Goal: Find specific page/section: Find specific page/section

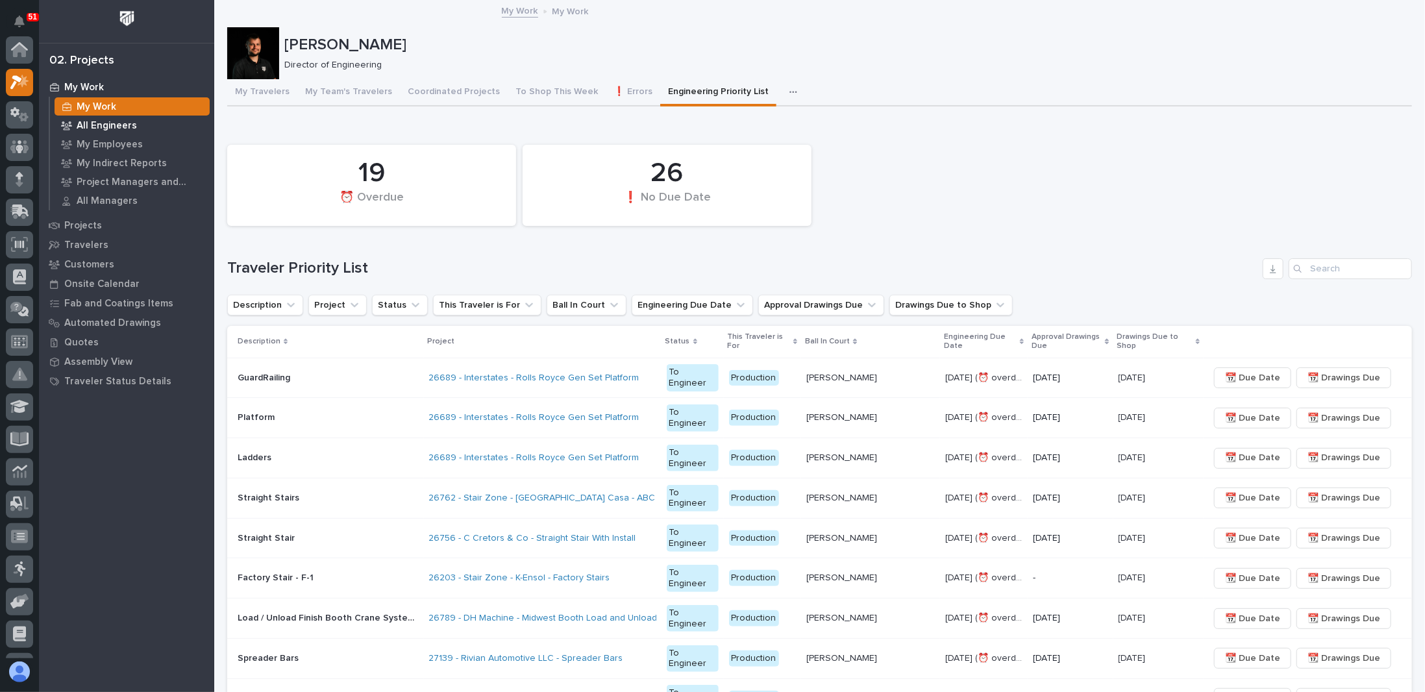
scroll to position [32, 0]
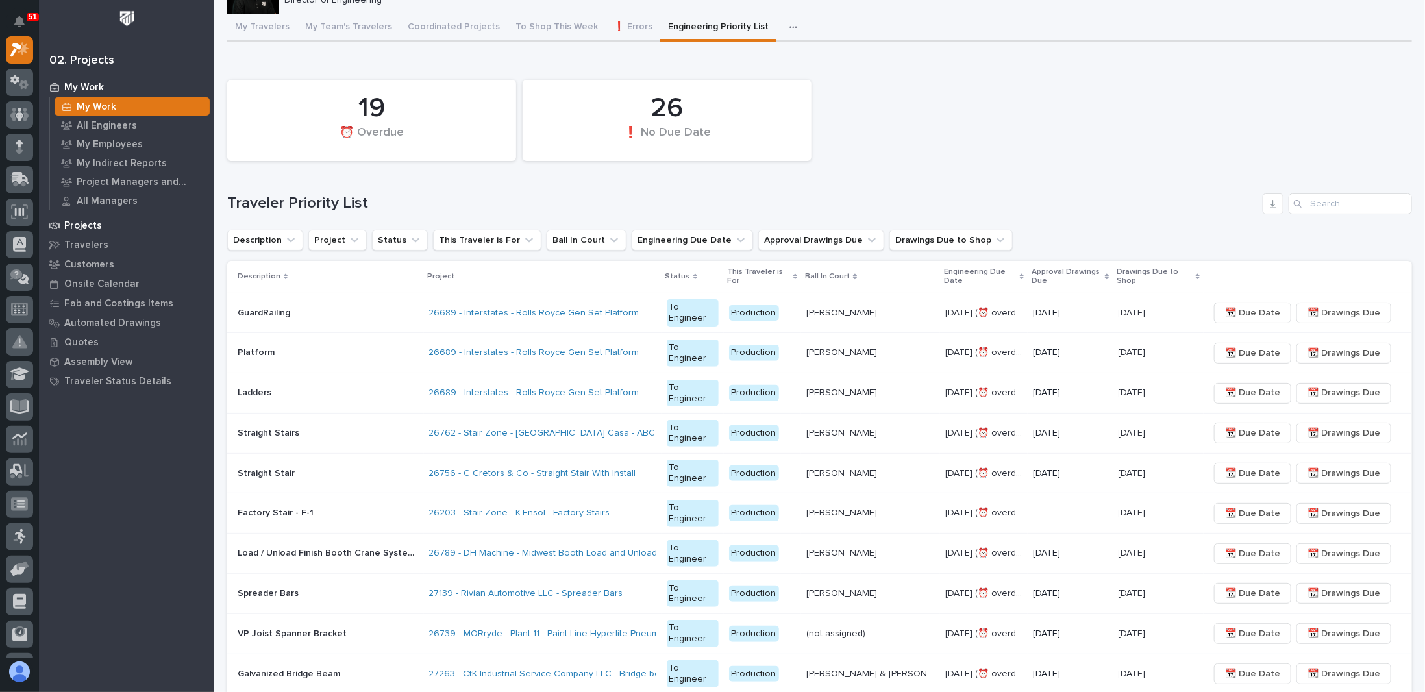
click at [95, 228] on p "Projects" at bounding box center [83, 226] width 38 height 12
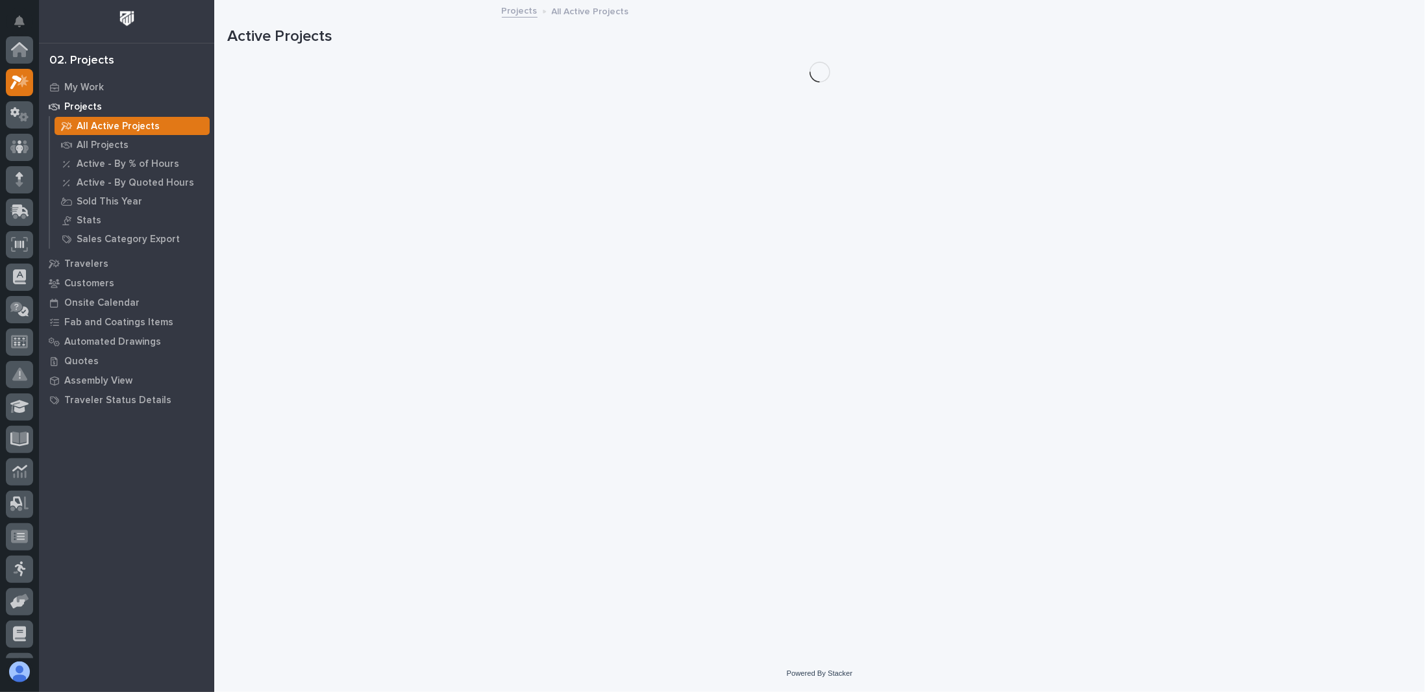
scroll to position [32, 0]
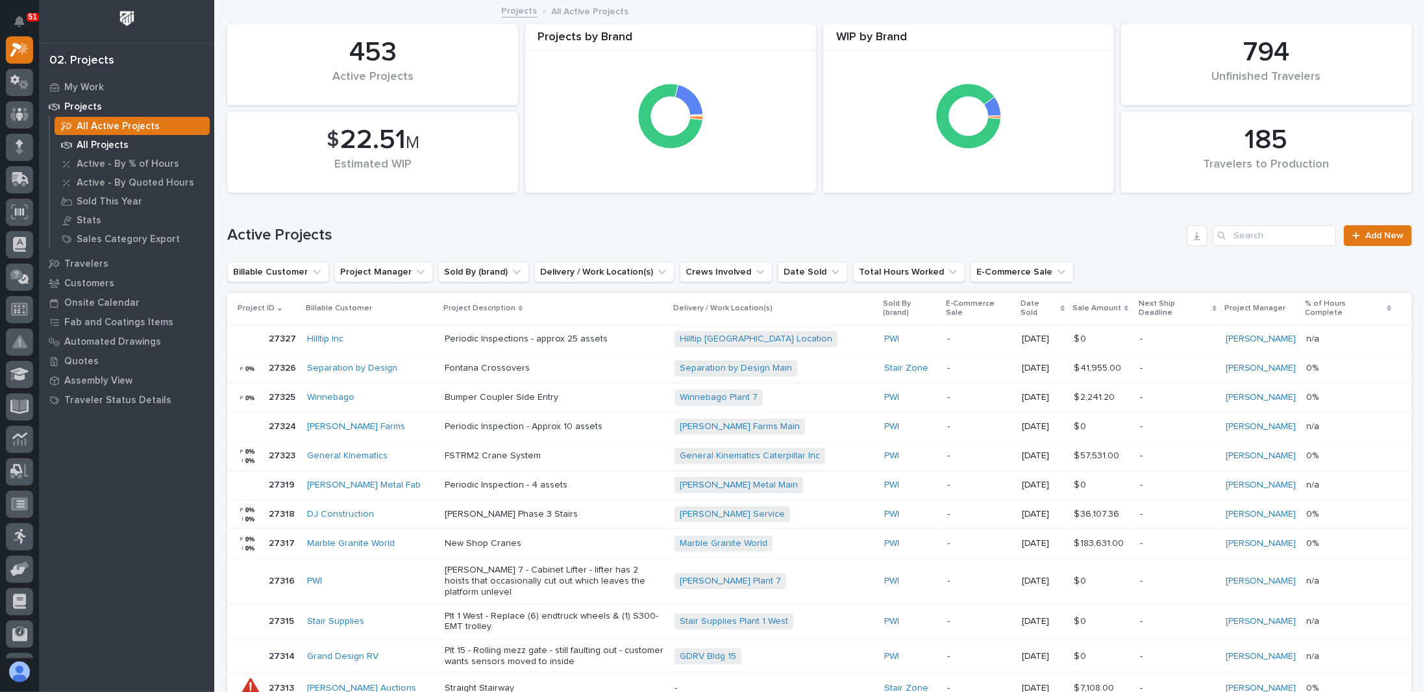
click at [96, 149] on p "All Projects" at bounding box center [103, 146] width 52 height 12
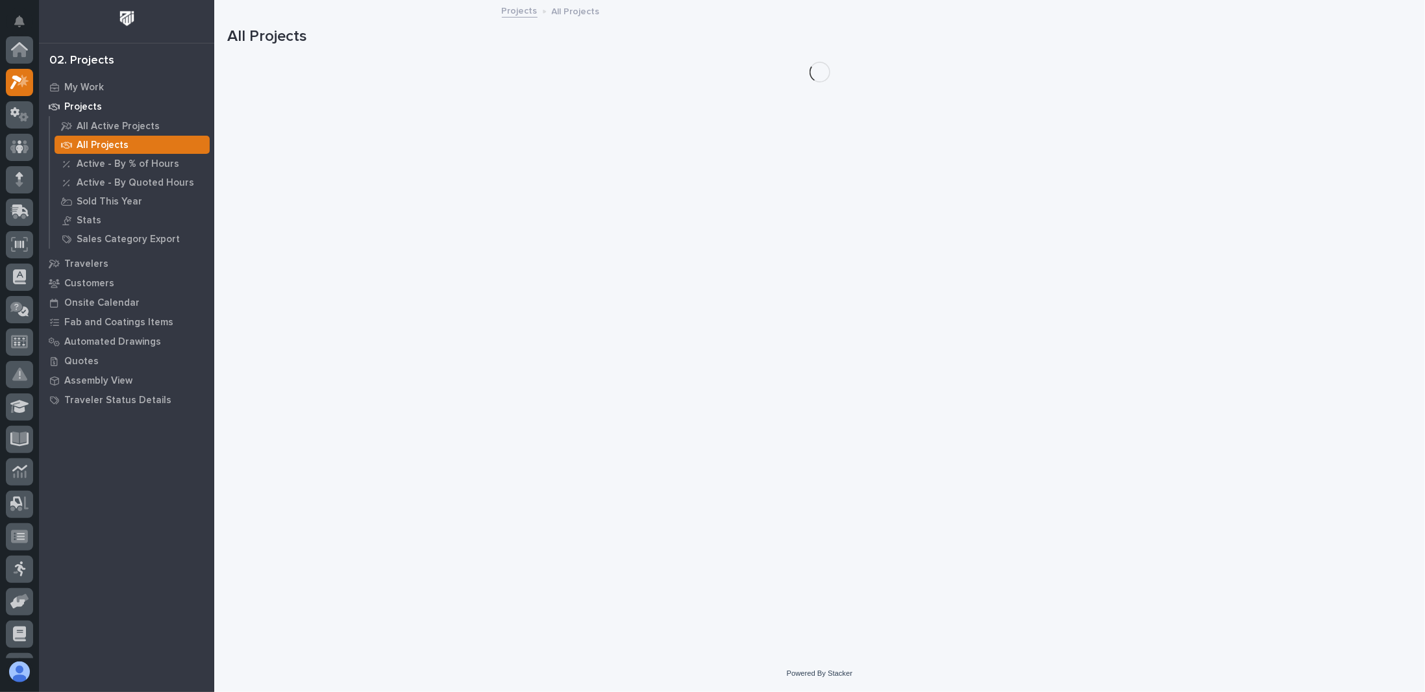
scroll to position [32, 0]
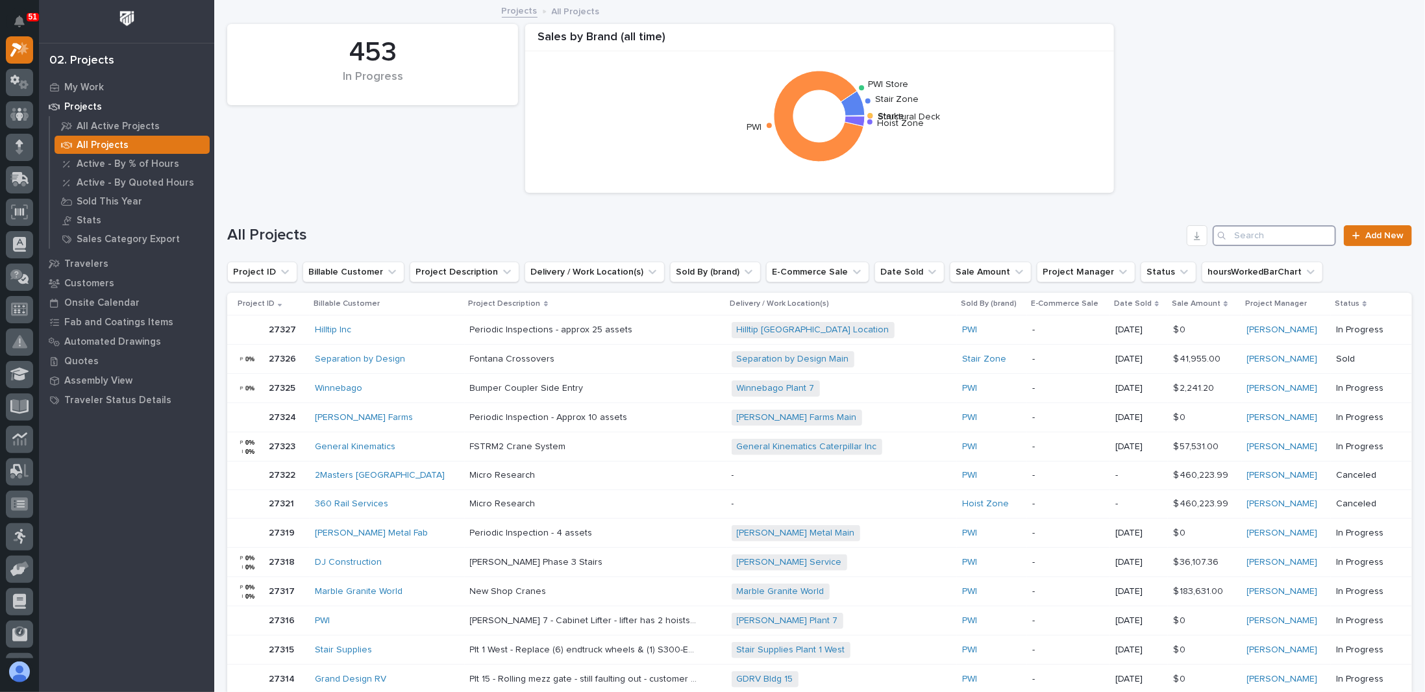
click at [1268, 233] on input "Search" at bounding box center [1273, 235] width 123 height 21
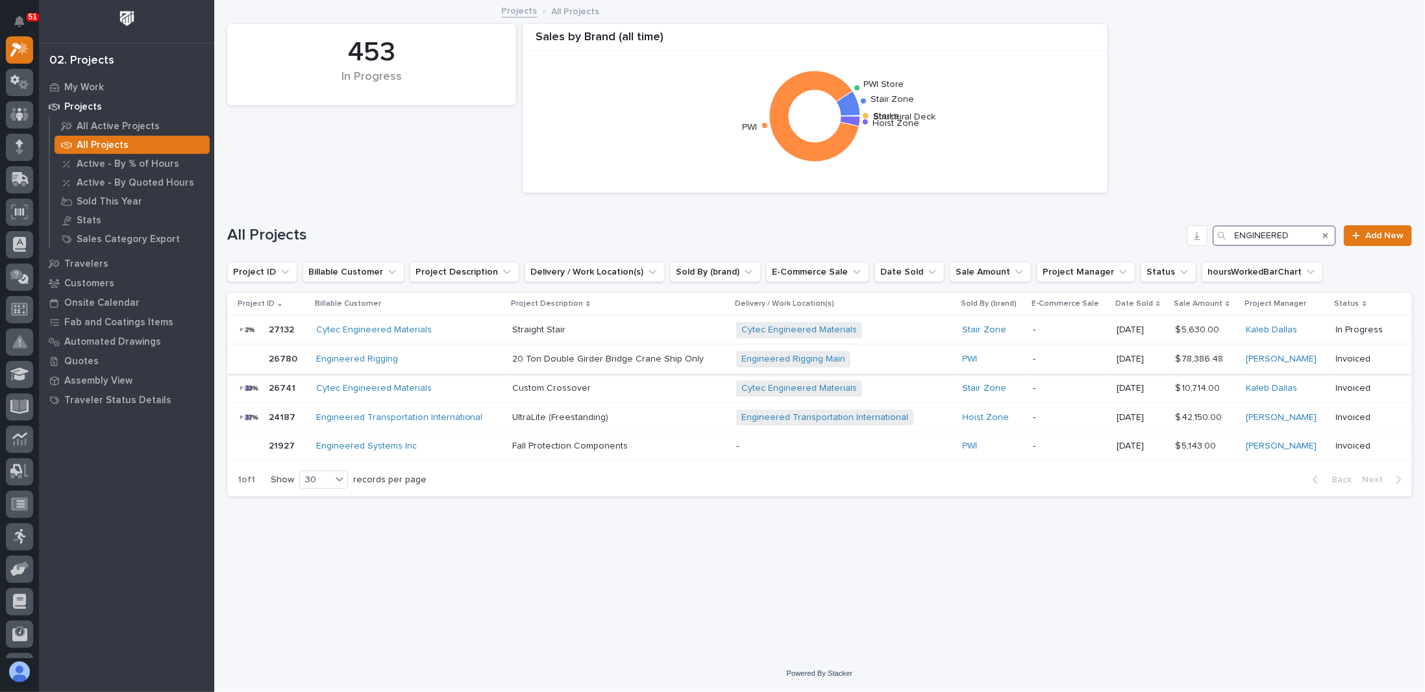
type input "ENGINEERED"
click at [581, 362] on p "20 Ton Double Girder Bridge Crane Ship Only" at bounding box center [609, 358] width 194 height 14
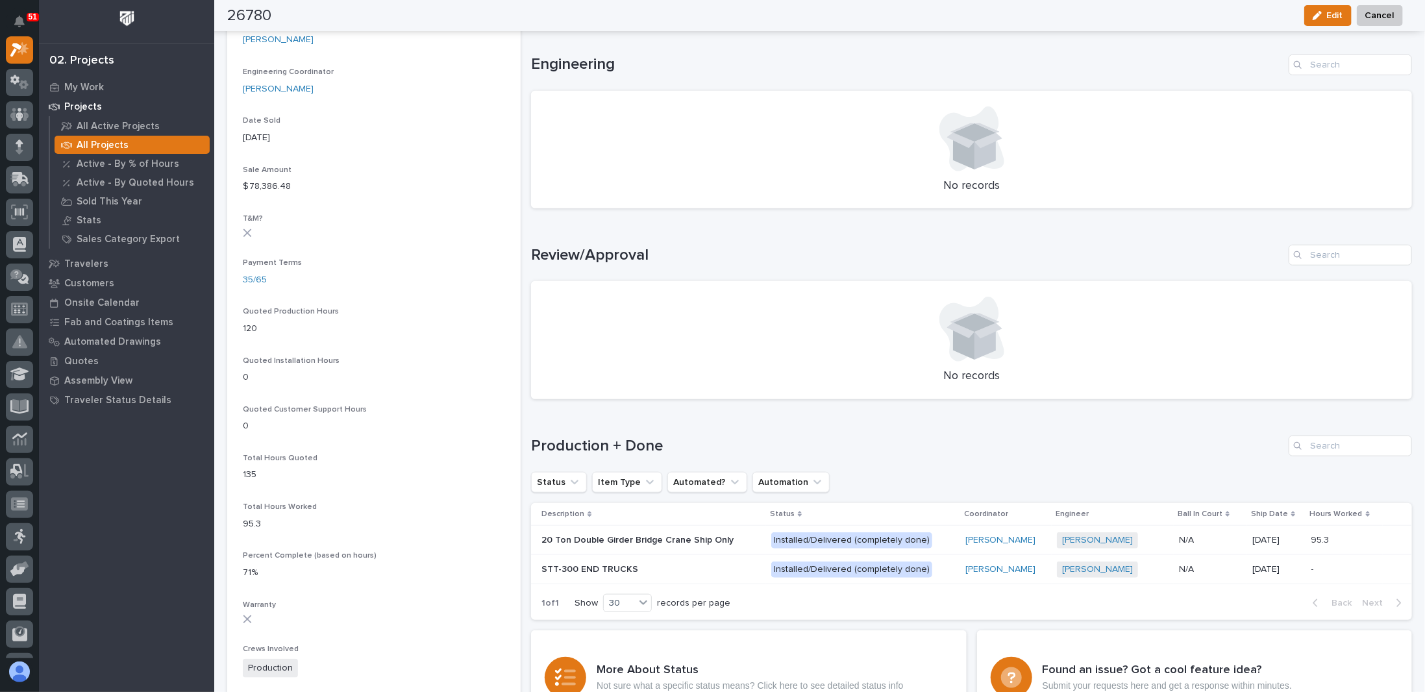
scroll to position [844, 0]
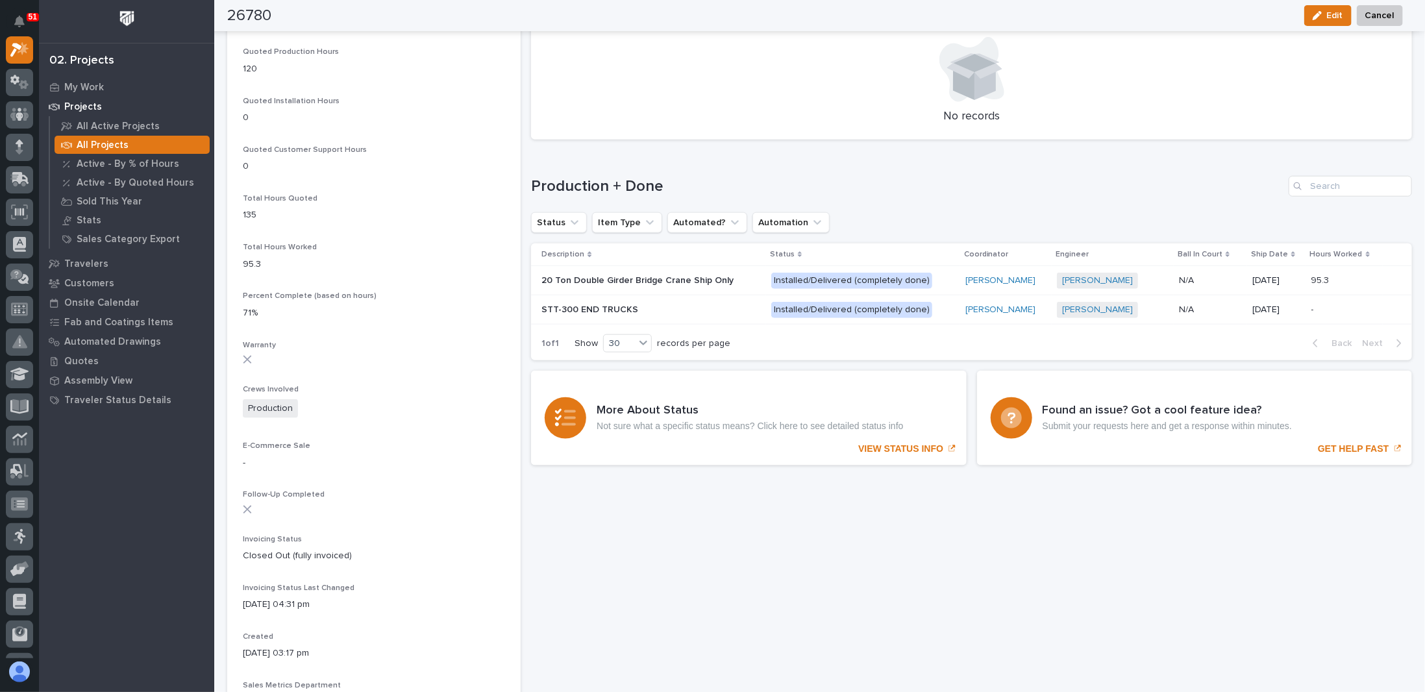
click at [674, 280] on p "20 Ton Double Girder Bridge Crane Ship Only" at bounding box center [638, 280] width 195 height 14
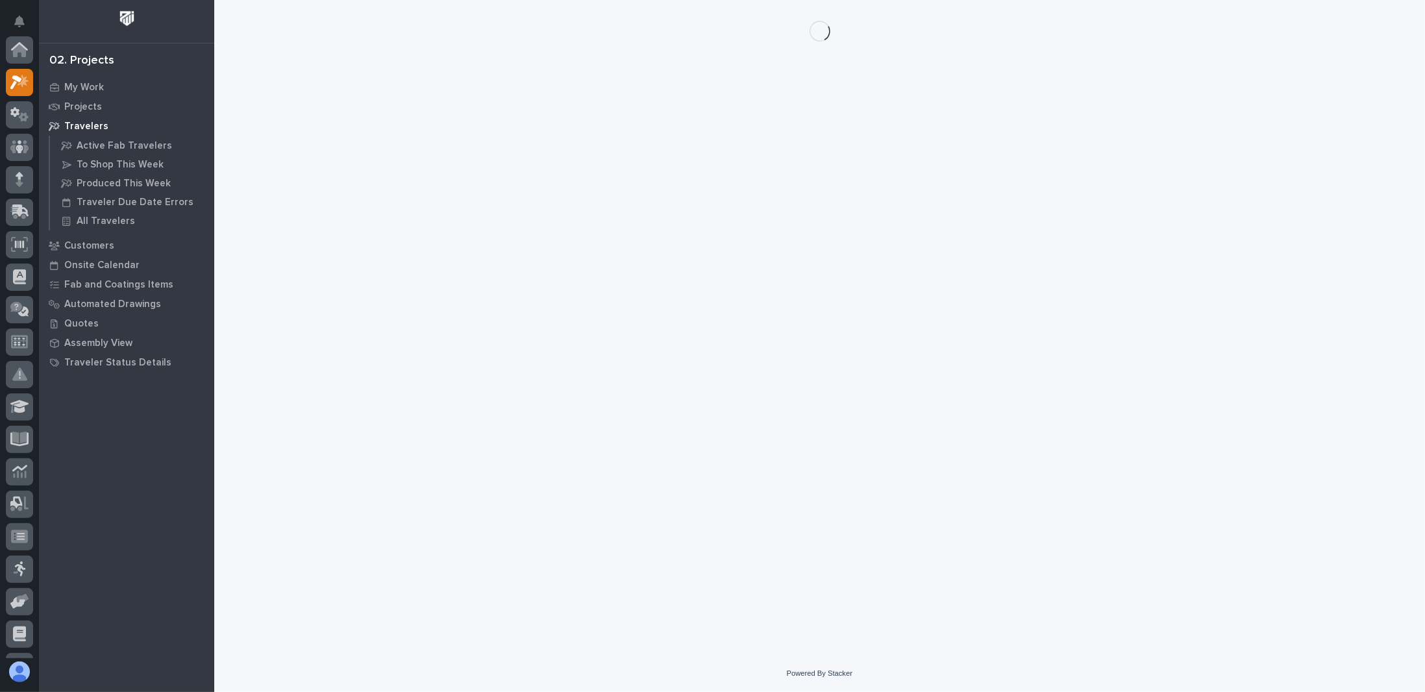
scroll to position [32, 0]
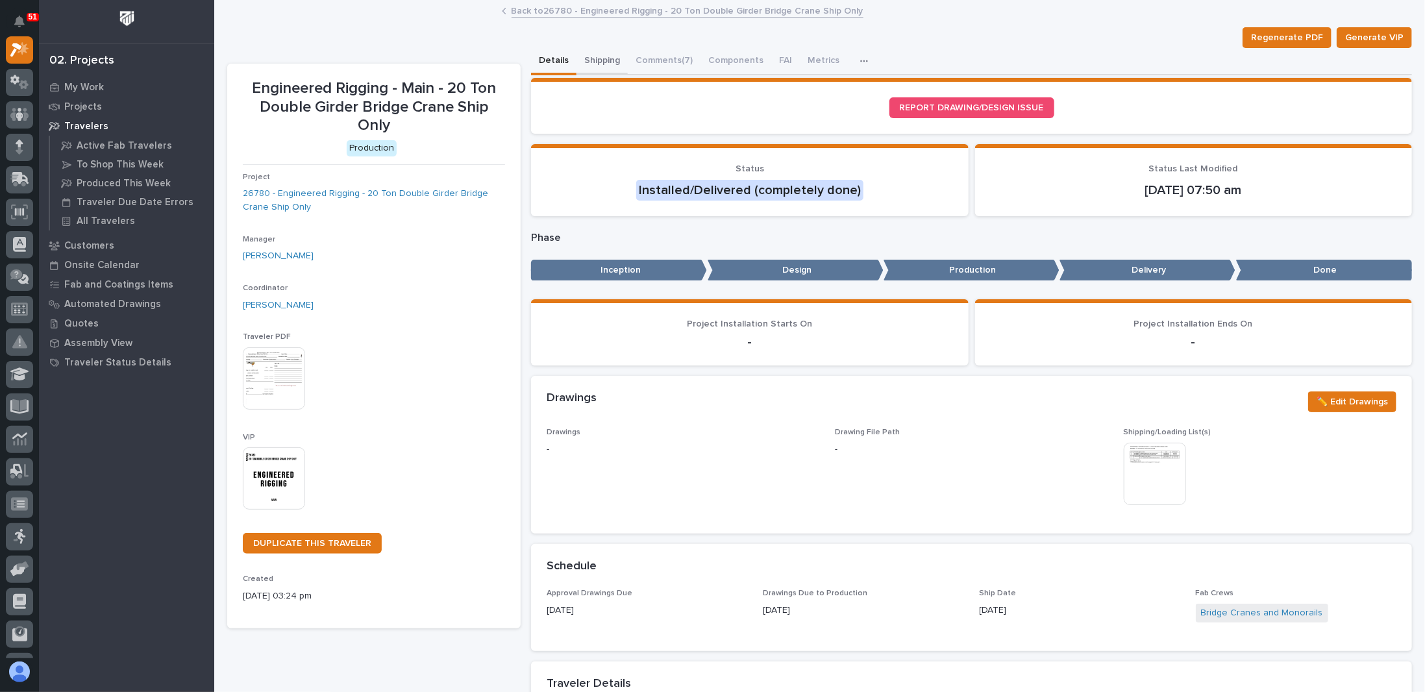
click at [609, 60] on button "Shipping" at bounding box center [601, 61] width 51 height 27
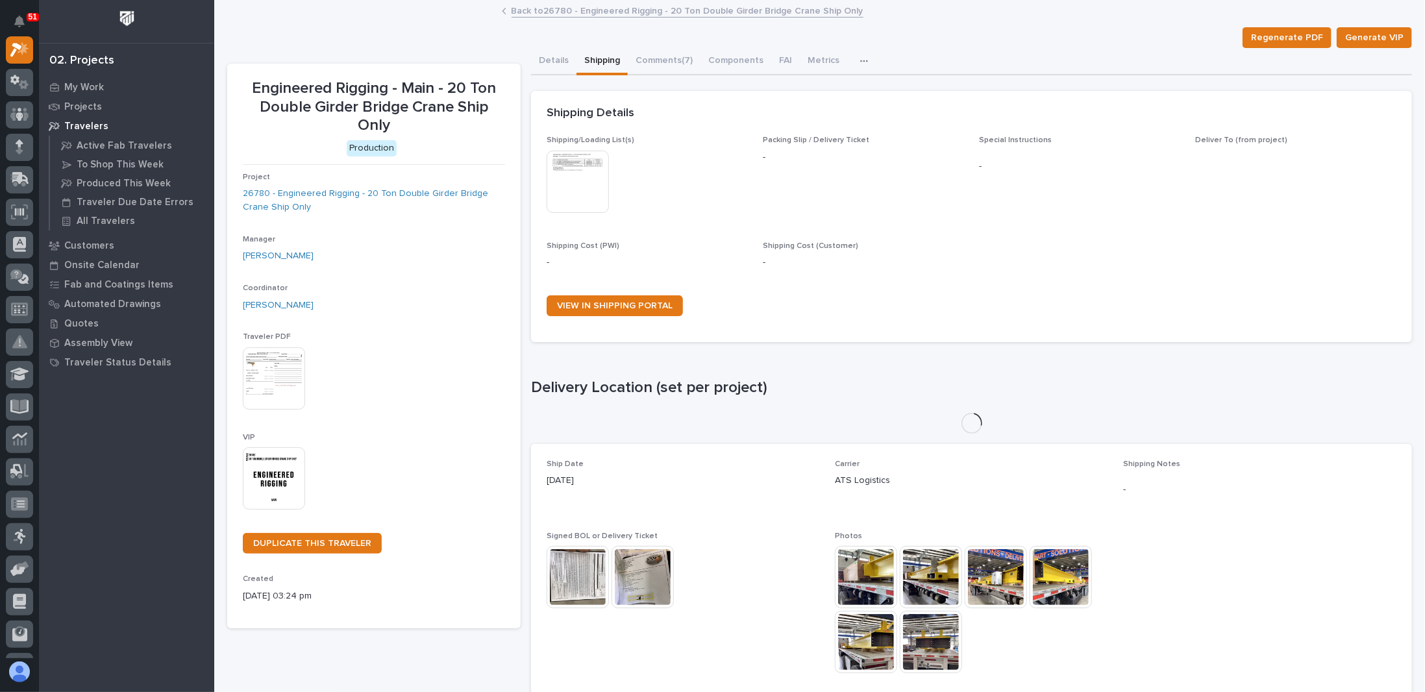
click at [586, 167] on img at bounding box center [578, 182] width 62 height 62
